Goal: Task Accomplishment & Management: Use online tool/utility

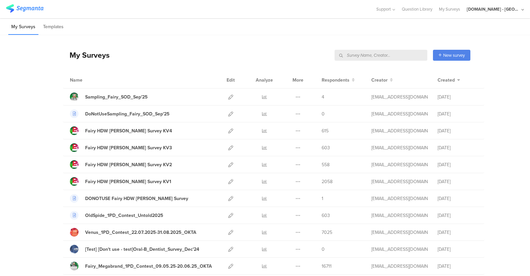
click at [391, 53] on input "text" at bounding box center [381, 55] width 93 height 11
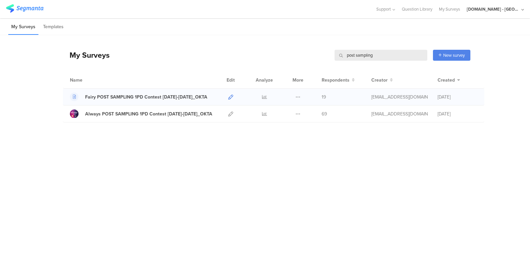
click at [231, 92] on link at bounding box center [230, 96] width 5 height 17
click at [229, 115] on icon at bounding box center [230, 113] width 5 height 5
click at [356, 52] on input "post sampling" at bounding box center [381, 55] width 93 height 11
drag, startPoint x: 356, startPoint y: 52, endPoint x: 332, endPoint y: 52, distance: 23.9
click at [332, 52] on div "My Surveys post sampling post sampling New survey Start from scratch Choose fro…" at bounding box center [267, 55] width 408 height 27
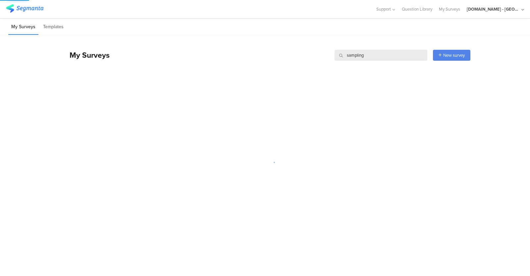
click at [359, 50] on input "sampling" at bounding box center [381, 55] width 93 height 11
type input "post"
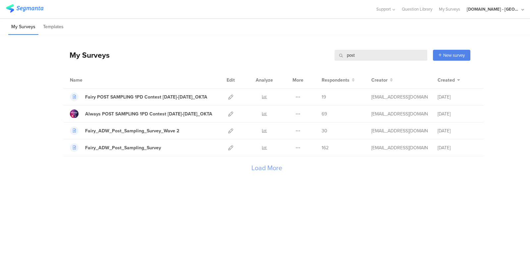
click at [184, 187] on div "My Surveys post post New survey Start from scratch Choose from templates Name E…" at bounding box center [267, 113] width 408 height 157
click at [232, 147] on icon at bounding box center [230, 147] width 5 height 5
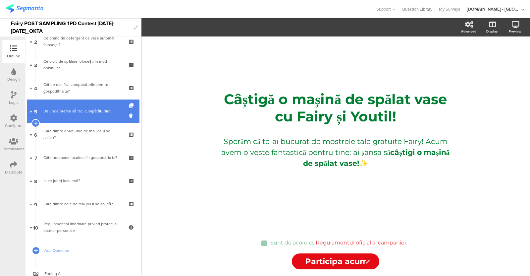
scroll to position [57, 0]
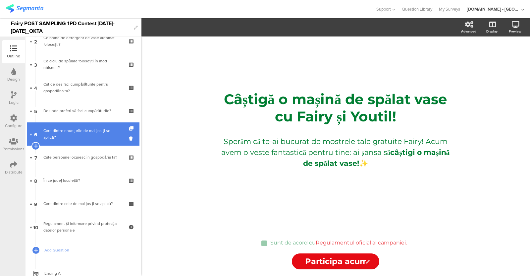
click at [83, 135] on div "Care dintre enunțurile de mai jos ți se aplică?" at bounding box center [82, 133] width 79 height 13
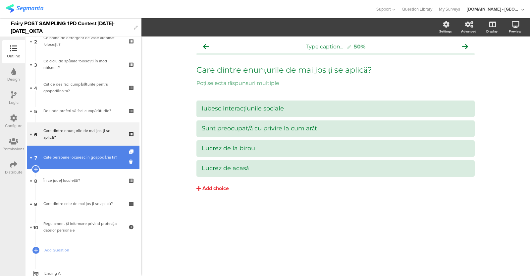
click at [79, 158] on div "Câte persoane locuiesc în gospodăria ta?" at bounding box center [82, 157] width 79 height 7
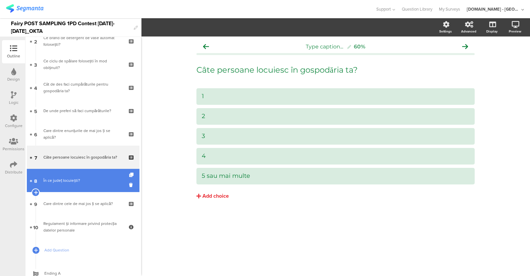
click at [75, 182] on div "În ce județ locuiești?" at bounding box center [82, 180] width 79 height 7
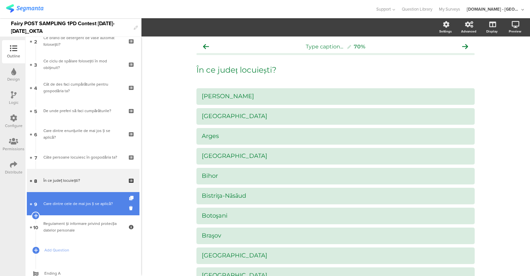
click at [73, 209] on link "9 Care dintre cele de mai jos ți se aplică?" at bounding box center [83, 203] width 113 height 23
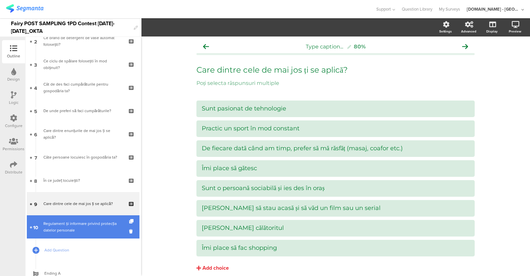
click at [68, 233] on div "Regulament și informare privind protecția datelor personale" at bounding box center [82, 226] width 79 height 13
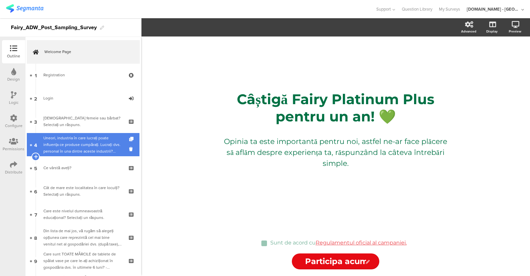
click at [53, 147] on div "Uneori, industria în care lucrați poate influența ce produse cumpărați. Lucrați…" at bounding box center [82, 145] width 79 height 20
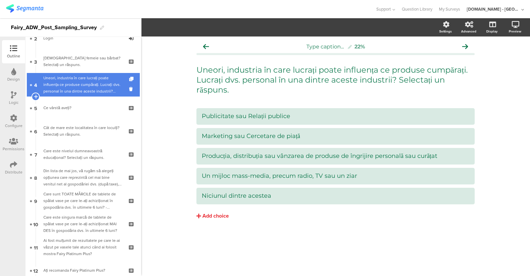
scroll to position [174, 0]
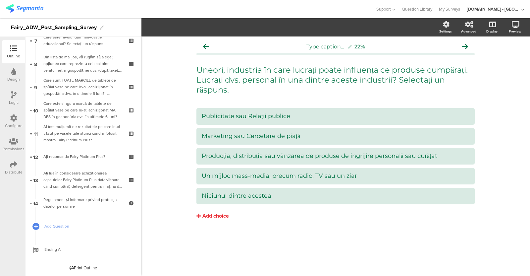
click at [16, 123] on div "Configure" at bounding box center [14, 126] width 18 height 6
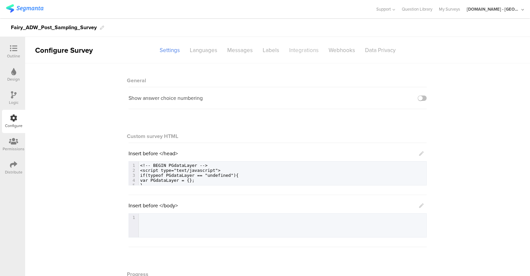
click at [303, 50] on div "Integrations" at bounding box center [303, 50] width 39 height 12
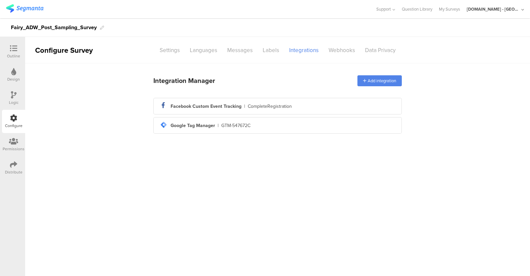
click at [10, 51] on icon at bounding box center [13, 48] width 7 height 7
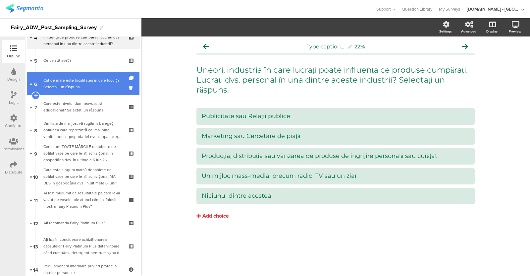
scroll to position [108, 0]
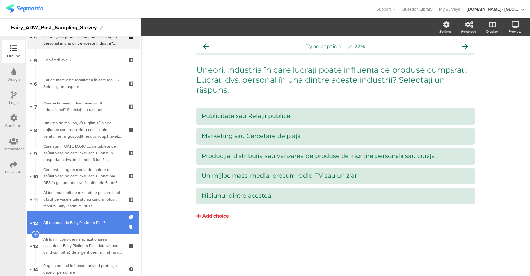
click at [77, 223] on div "Ați recomanda Fairy Platinum Plus?" at bounding box center [82, 222] width 79 height 7
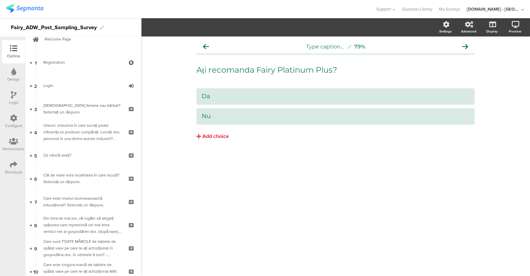
scroll to position [11, 0]
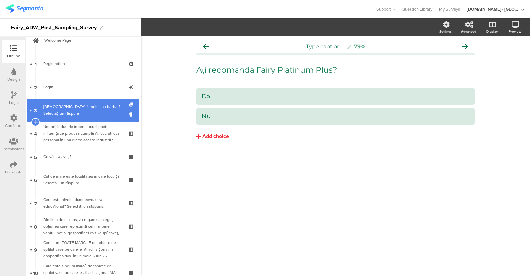
click at [81, 111] on div "Sunteți femeie sau bărbat? Selectați un răspuns." at bounding box center [82, 109] width 79 height 13
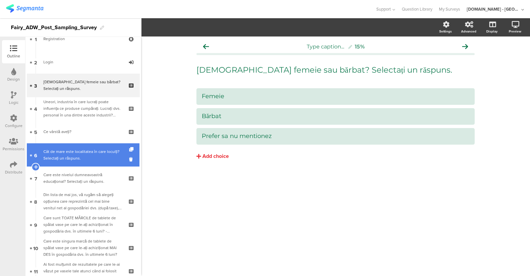
scroll to position [37, 0]
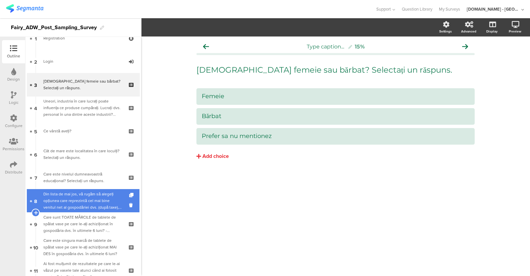
click at [87, 189] on link "8 Din lista de mai jos, vă rugăm să alegeți opțiunea care reprezintă cel mai bi…" at bounding box center [83, 200] width 113 height 23
